Goal: Task Accomplishment & Management: Manage account settings

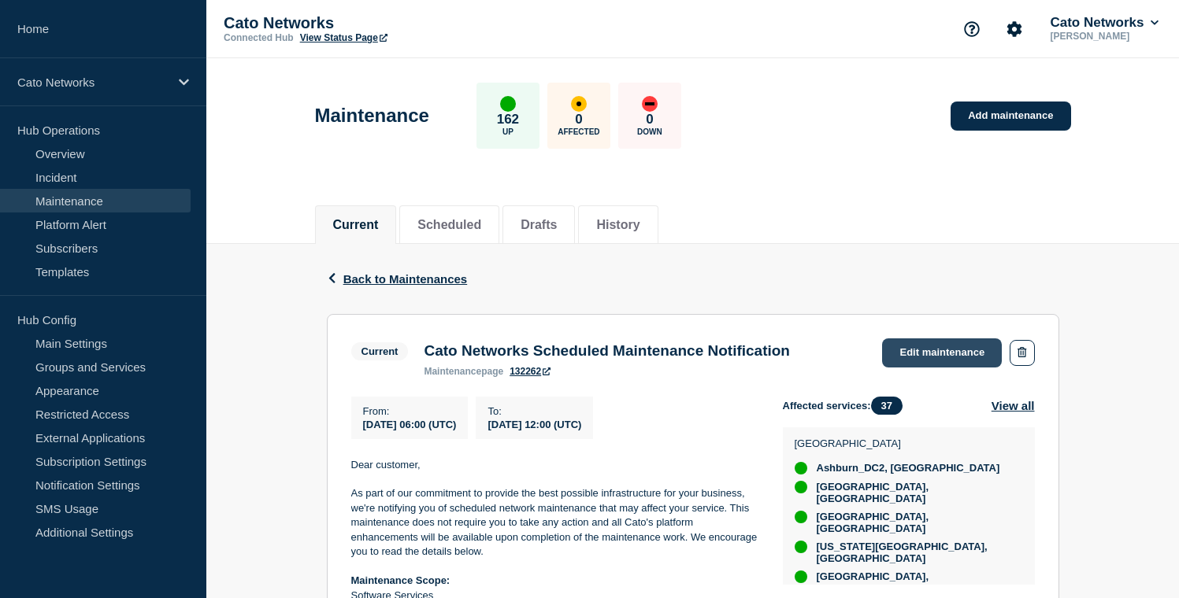
click at [935, 360] on link "Edit maintenance" at bounding box center [942, 353] width 120 height 29
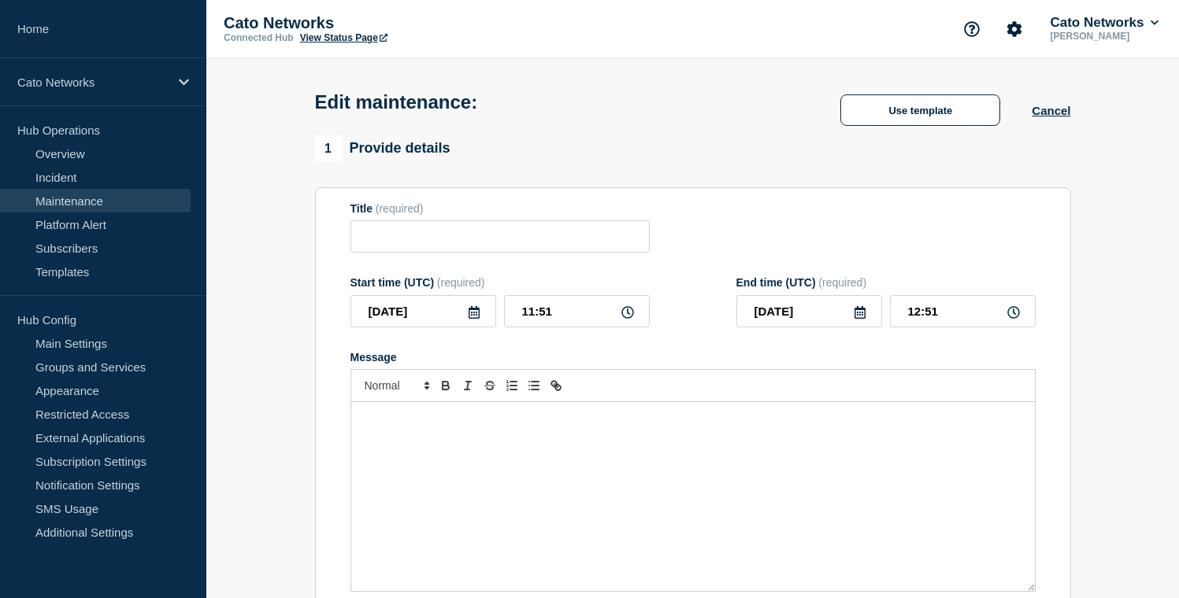
type input "Cato Networks Scheduled Maintenance Notification"
type input "06:00"
type input "12:00"
checkbox input "false"
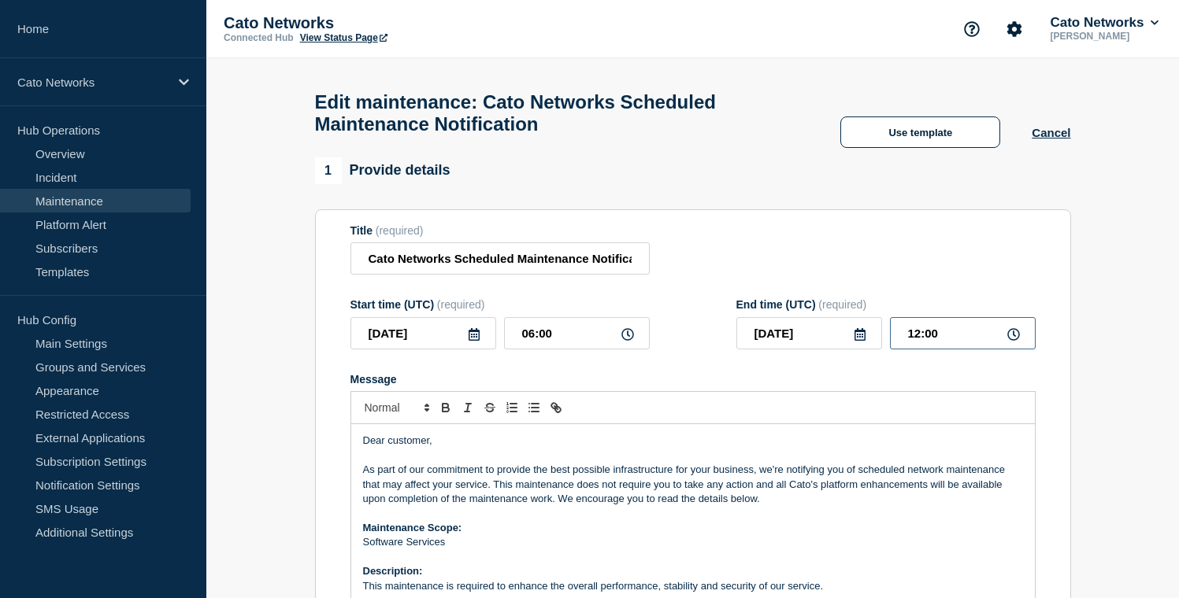
click at [932, 350] on input "12:00" at bounding box center [963, 333] width 146 height 32
type input "12:30"
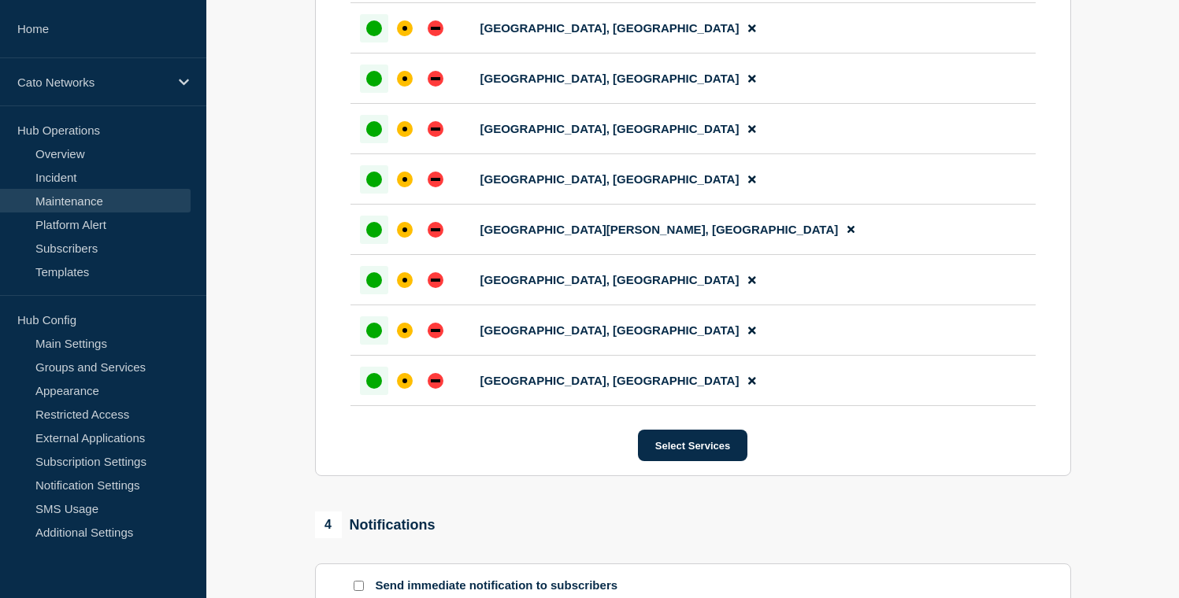
scroll to position [2816, 0]
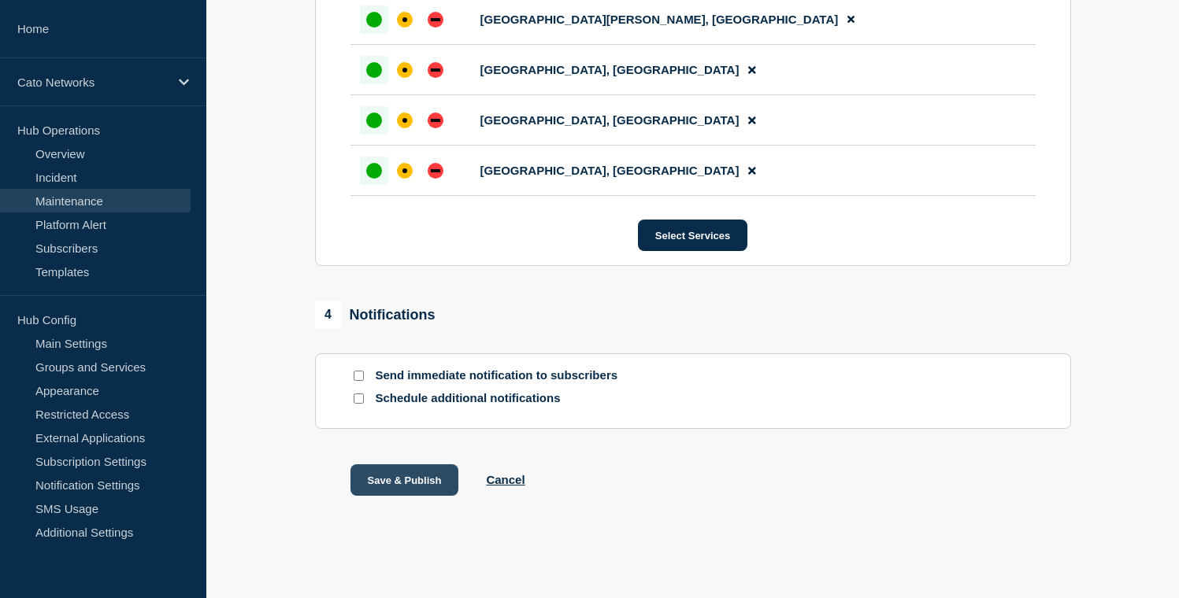
click at [385, 472] on button "Save & Publish" at bounding box center [404, 480] width 109 height 31
